Goal: Task Accomplishment & Management: Manage account settings

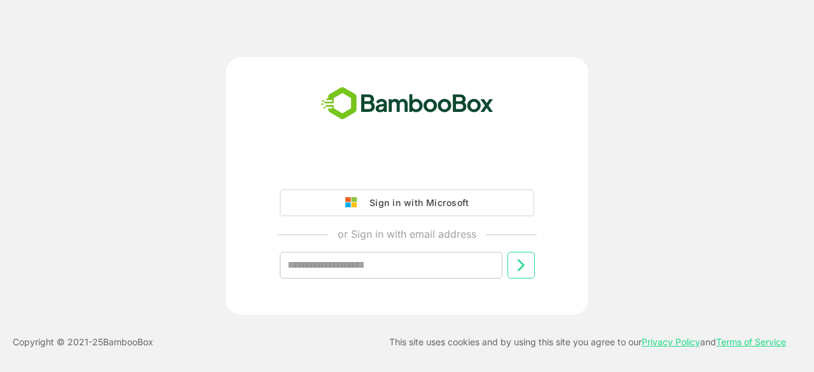
click at [302, 195] on button "Sign in with Microsoft" at bounding box center [407, 203] width 254 height 27
click at [449, 204] on div "Sign in with Microsoft" at bounding box center [416, 203] width 106 height 17
click at [319, 209] on button "Sign in with Microsoft" at bounding box center [407, 203] width 254 height 27
click at [433, 209] on div "Sign in with Microsoft" at bounding box center [416, 203] width 106 height 17
click at [401, 196] on div "Sign in with Microsoft" at bounding box center [416, 203] width 106 height 17
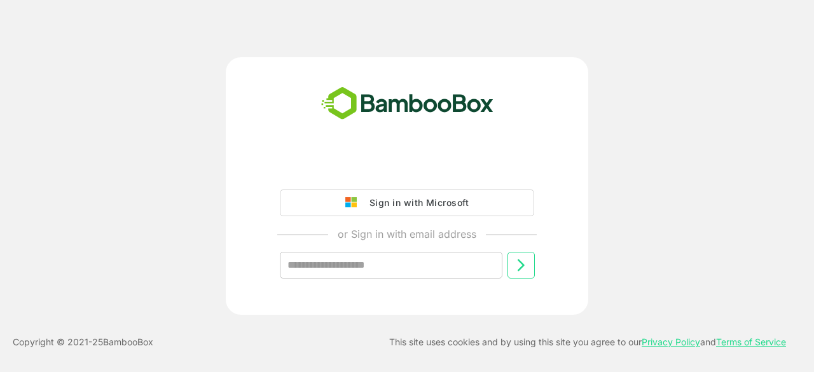
click at [789, 50] on div "Sign in with Microsoft or Sign in with email address ​ Copyright © 2021- 25 Bam…" at bounding box center [407, 186] width 814 height 372
click at [366, 199] on div "Sign in with Microsoft" at bounding box center [416, 203] width 106 height 17
click at [352, 199] on img at bounding box center [354, 202] width 18 height 11
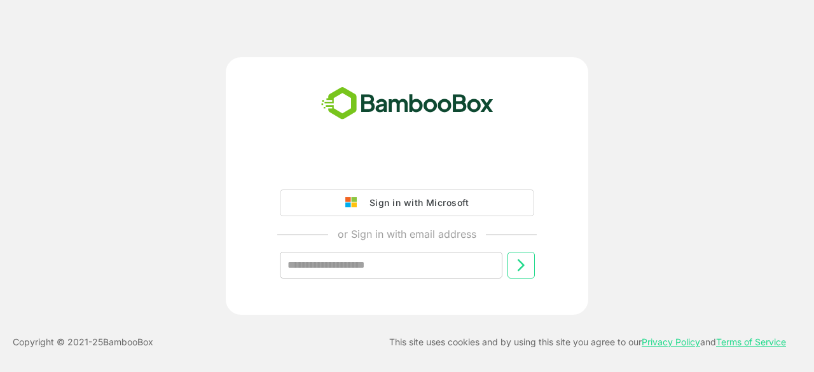
click at [352, 199] on img at bounding box center [354, 202] width 18 height 11
click at [314, 203] on button "Sign in with Microsoft" at bounding box center [407, 203] width 254 height 27
click at [358, 207] on img at bounding box center [354, 202] width 18 height 11
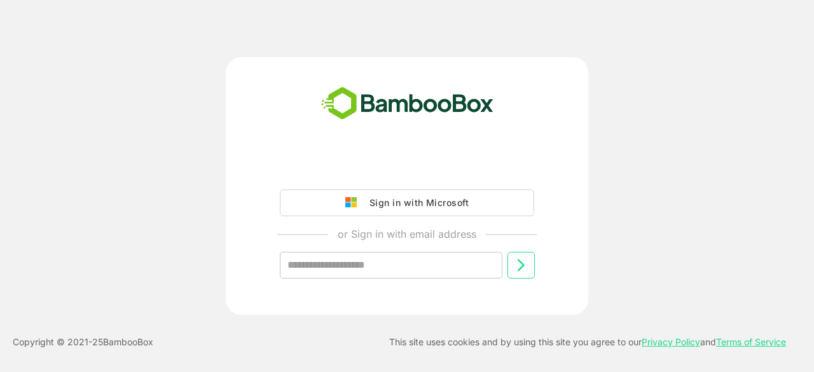
click at [312, 206] on button "Sign in with Microsoft" at bounding box center [407, 203] width 254 height 27
click at [360, 202] on img at bounding box center [354, 202] width 18 height 11
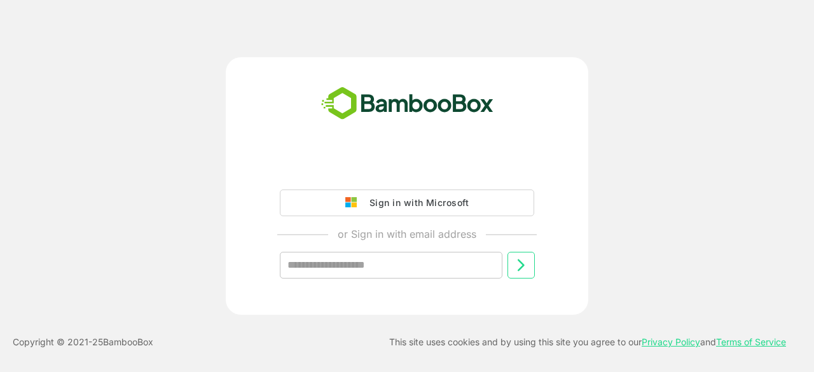
click at [306, 199] on button "Sign in with Microsoft" at bounding box center [407, 203] width 254 height 27
click at [365, 197] on div "Sign in with Microsoft" at bounding box center [416, 203] width 106 height 17
